Goal: Information Seeking & Learning: Learn about a topic

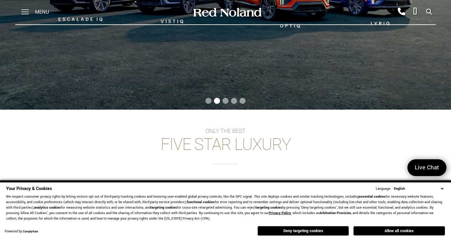
click at [439, 192] on select "English Spanish / Español English / United Kingdom Korean / 한국어 Vietnamese / Ti…" at bounding box center [419, 189] width 52 height 6
click at [356, 175] on div "Only the best Five Star Luxury Browse Cadillac Browse INEOS Grenadier Browse IN…" at bounding box center [225, 176] width 451 height 97
click at [325, 236] on button "Deny targeting cookies" at bounding box center [303, 231] width 91 height 10
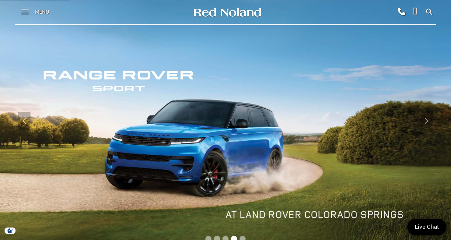
click at [22, 10] on span at bounding box center [25, 9] width 8 height 1
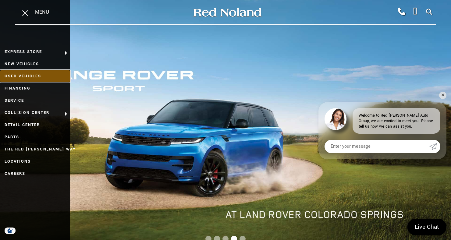
click at [12, 76] on link "Used Vehicles" at bounding box center [35, 76] width 70 height 12
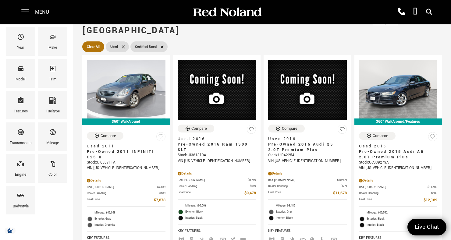
scroll to position [58, 0]
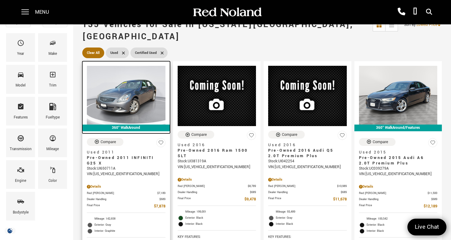
click at [102, 88] on img at bounding box center [126, 95] width 79 height 59
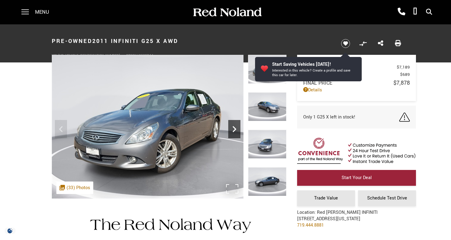
click at [234, 133] on icon "Next" at bounding box center [234, 129] width 12 height 12
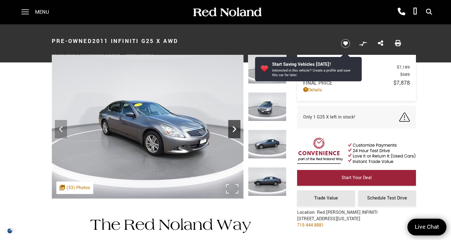
click at [232, 130] on icon "Next" at bounding box center [234, 129] width 12 height 12
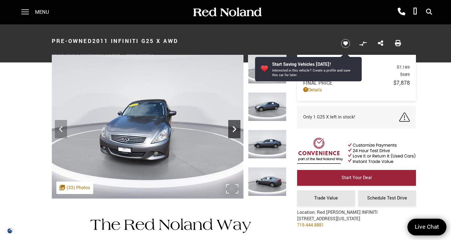
click at [231, 133] on icon "Next" at bounding box center [234, 129] width 12 height 12
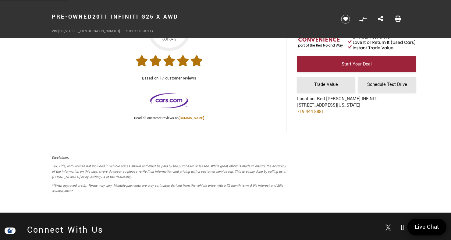
scroll to position [1763, 0]
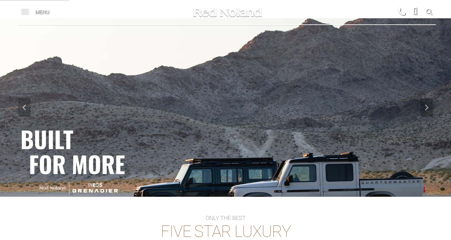
click at [22, 10] on span at bounding box center [25, 9] width 8 height 1
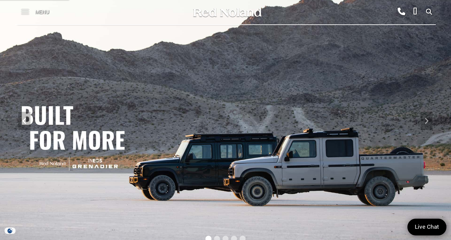
click at [25, 11] on span at bounding box center [25, 12] width 8 height 24
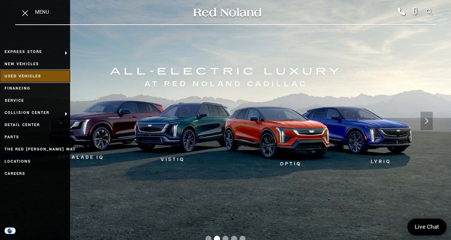
click at [12, 76] on link "Used Vehicles" at bounding box center [35, 76] width 70 height 12
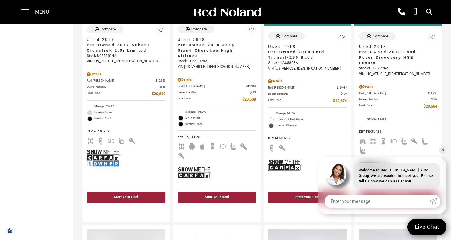
scroll to position [999, 0]
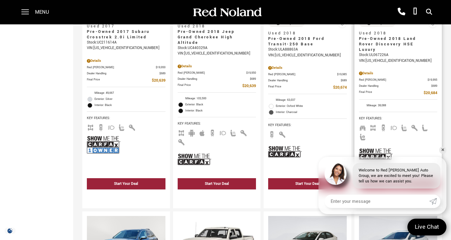
click at [439, 177] on div "Start Your Deal See Payment Options" at bounding box center [398, 193] width 88 height 32
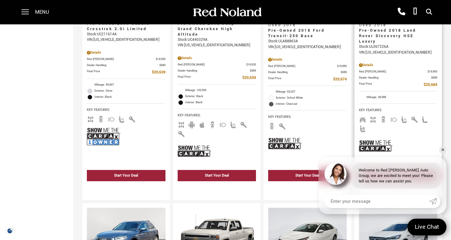
scroll to position [1069, 0]
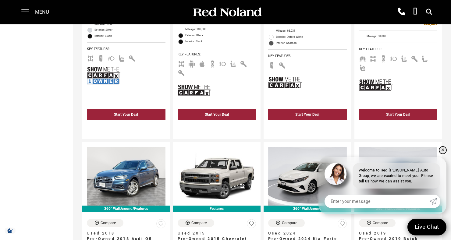
click at [443, 154] on link "✕" at bounding box center [442, 150] width 7 height 7
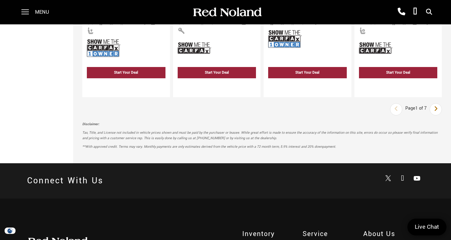
scroll to position [1388, 0]
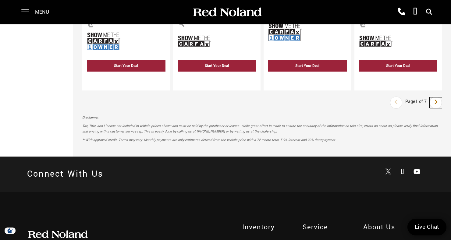
click at [433, 97] on link "Next" at bounding box center [435, 102] width 13 height 11
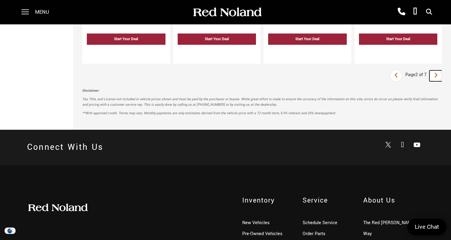
scroll to position [1381, 0]
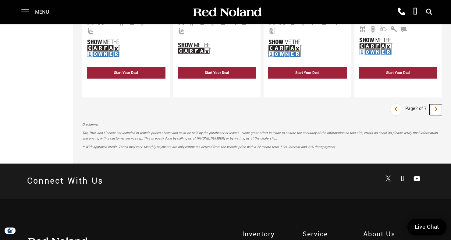
click at [435, 104] on icon "next page" at bounding box center [436, 109] width 4 height 10
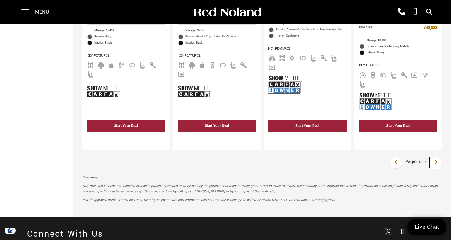
scroll to position [1344, 0]
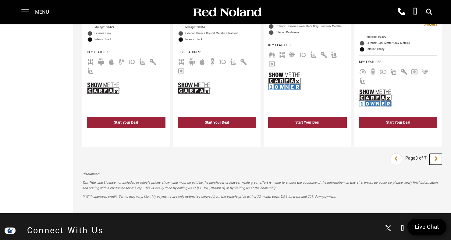
click at [435, 154] on icon "next page" at bounding box center [436, 159] width 4 height 10
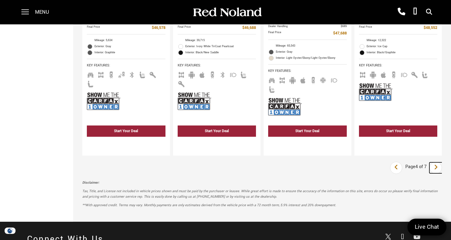
scroll to position [1370, 0]
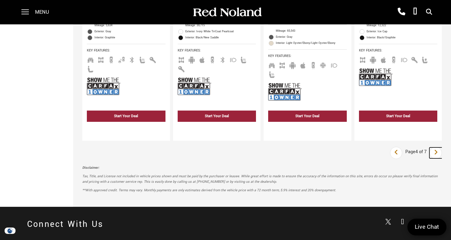
click at [437, 148] on icon "next page" at bounding box center [436, 153] width 4 height 10
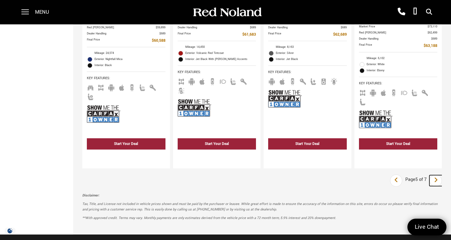
scroll to position [1358, 0]
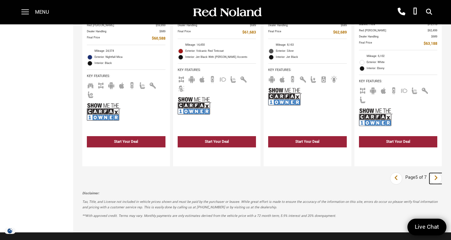
click at [432, 173] on link "Next" at bounding box center [435, 178] width 13 height 11
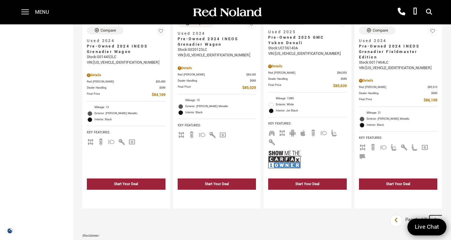
scroll to position [1277, 0]
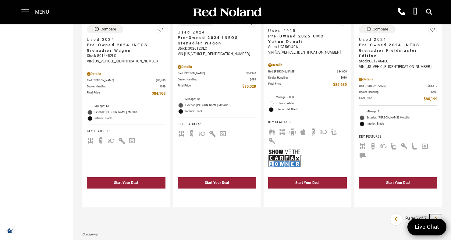
click at [435, 214] on icon "next page" at bounding box center [436, 219] width 4 height 10
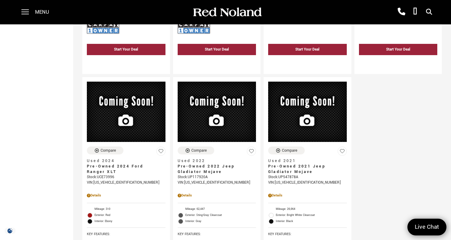
scroll to position [874, 0]
